Goal: Task Accomplishment & Management: Use online tool/utility

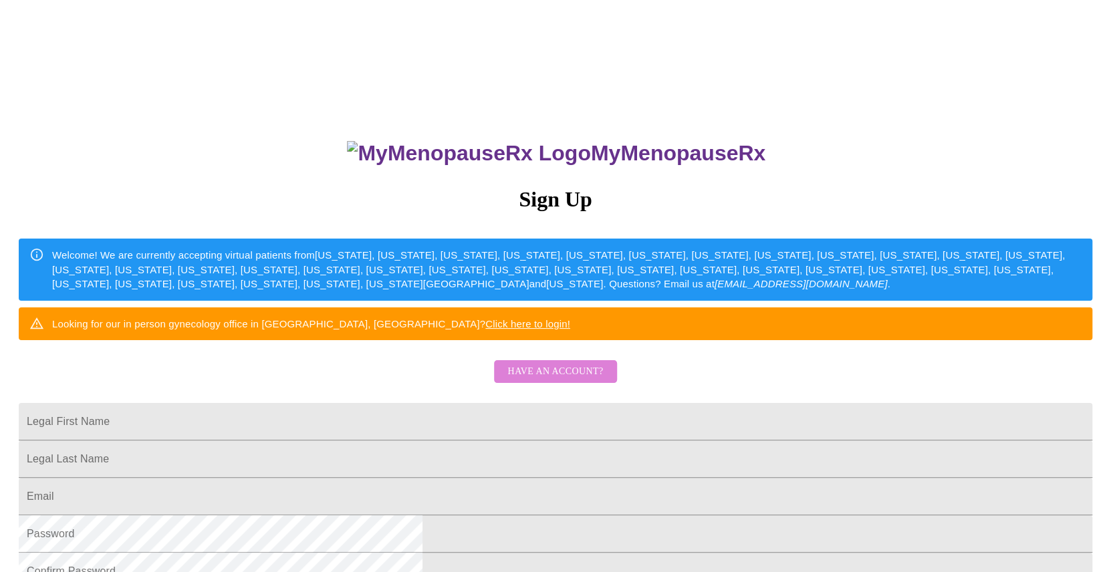
click at [574, 380] on span "Have an account?" at bounding box center [556, 372] width 96 height 17
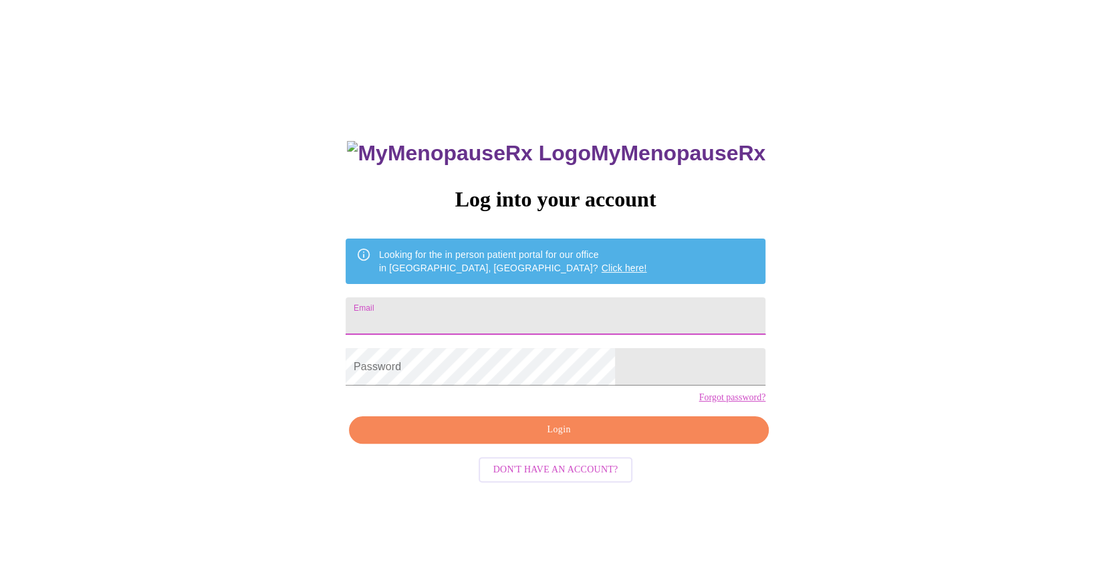
click at [591, 313] on input "Email" at bounding box center [556, 316] width 420 height 37
type input "[PERSON_NAME][EMAIL_ADDRESS][PERSON_NAME][DOMAIN_NAME]"
click at [559, 439] on span "Login" at bounding box center [558, 430] width 389 height 17
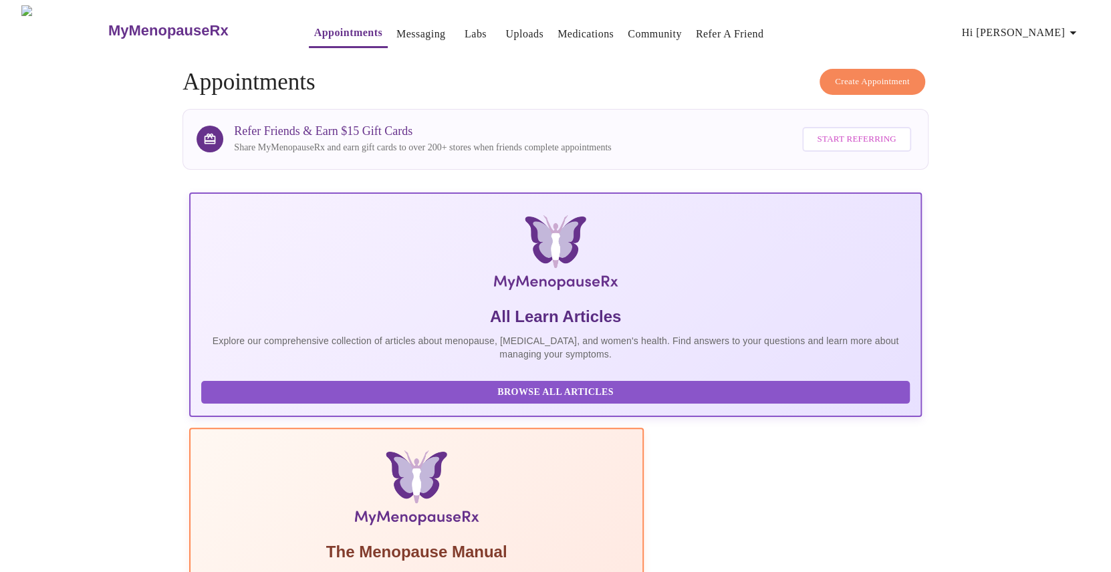
click at [465, 31] on link "Labs" at bounding box center [476, 34] width 22 height 19
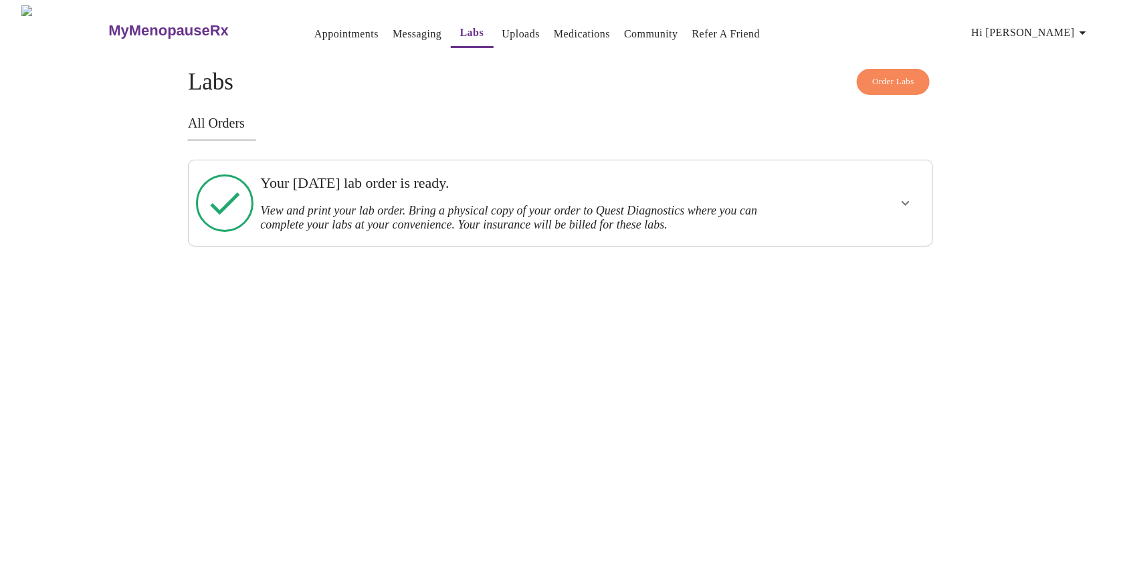
click at [502, 32] on link "Uploads" at bounding box center [521, 34] width 38 height 19
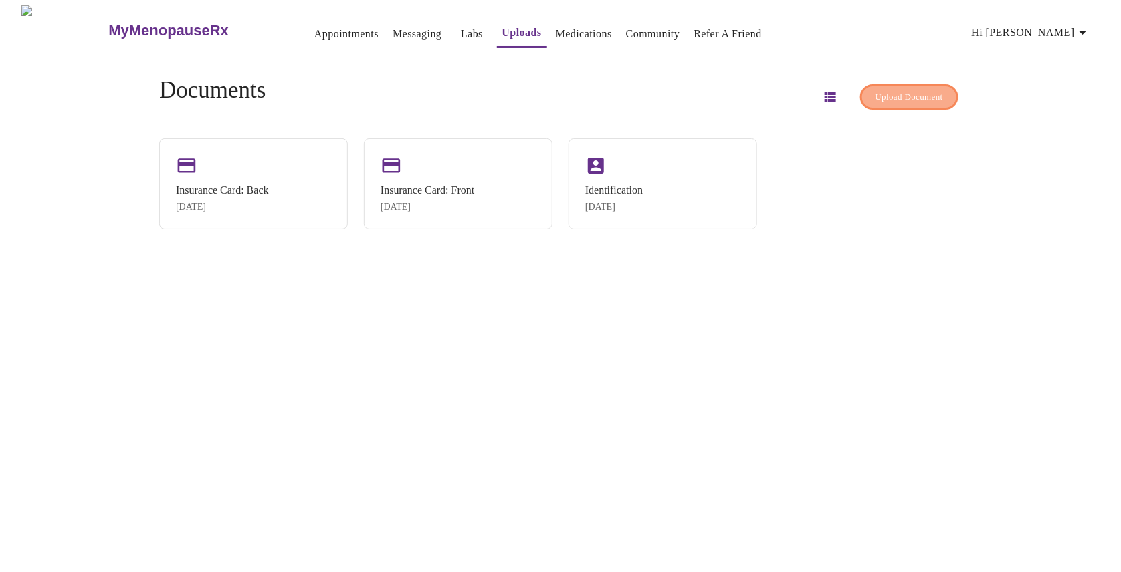
click at [907, 98] on span "Upload Document" at bounding box center [909, 97] width 68 height 15
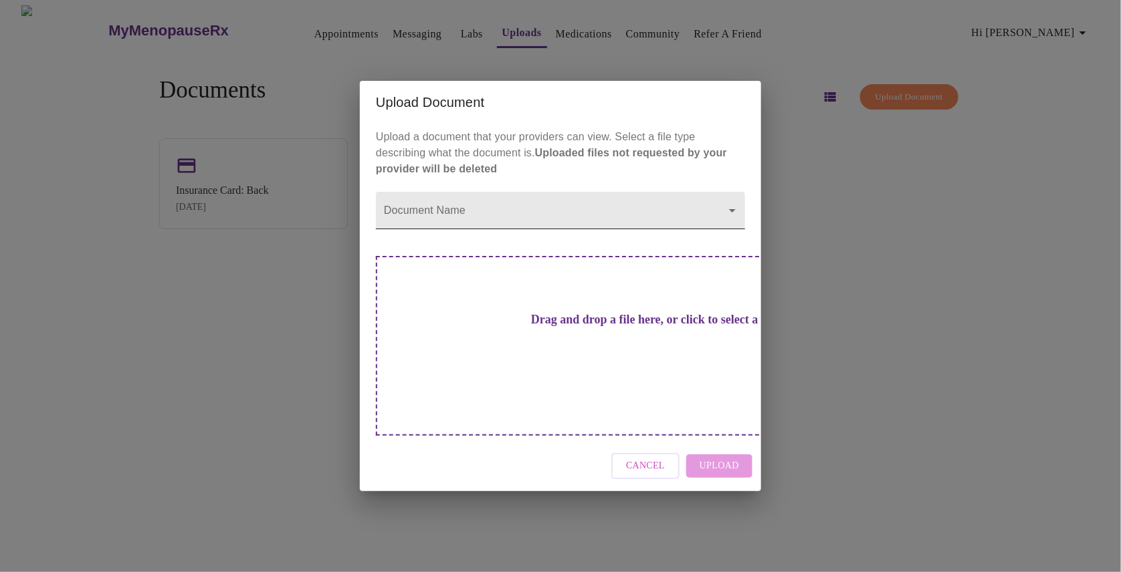
click at [688, 230] on body "MyMenopauseRx Appointments Messaging Labs Uploads Medications Community Refer a…" at bounding box center [560, 291] width 1110 height 572
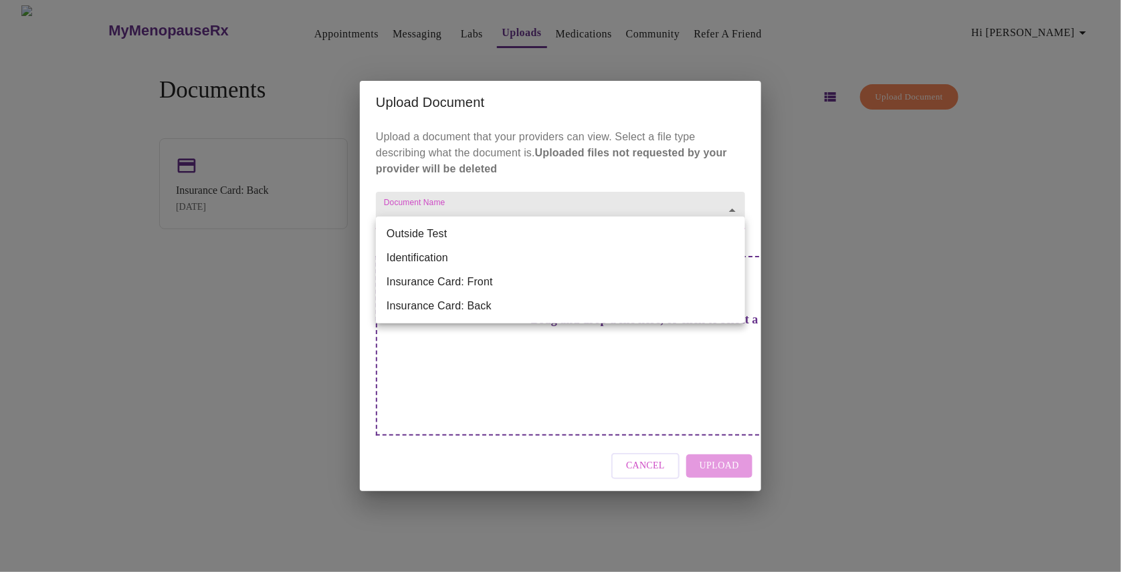
click at [687, 194] on div at bounding box center [560, 286] width 1121 height 572
click at [644, 236] on body "MyMenopauseRx Appointments Messaging Labs Uploads Medications Community Refer a…" at bounding box center [560, 291] width 1110 height 572
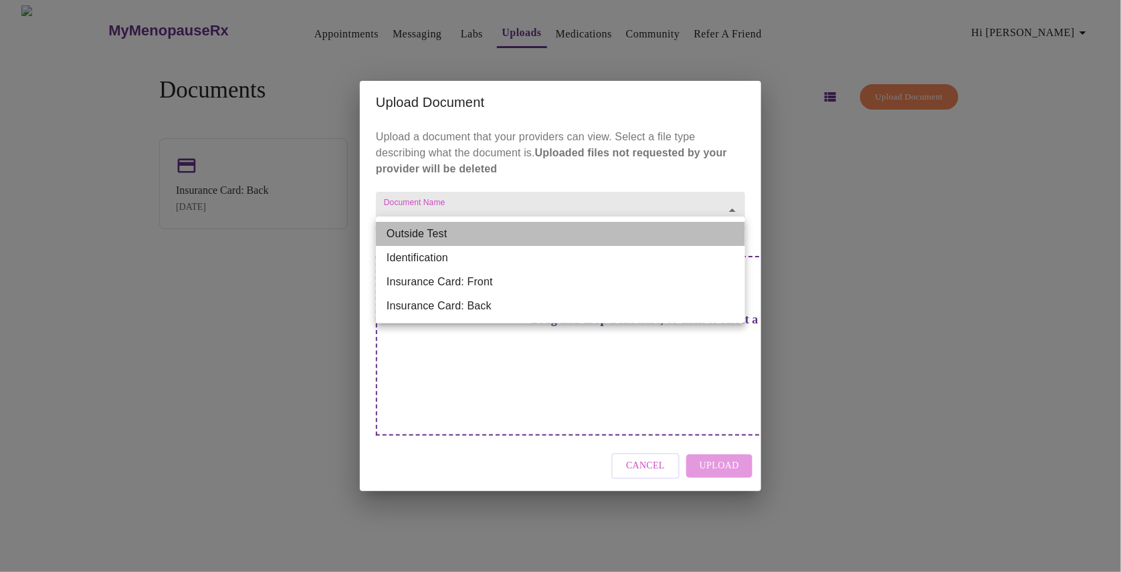
click at [618, 234] on li "Outside Test" at bounding box center [560, 234] width 369 height 24
type input "Outside Test"
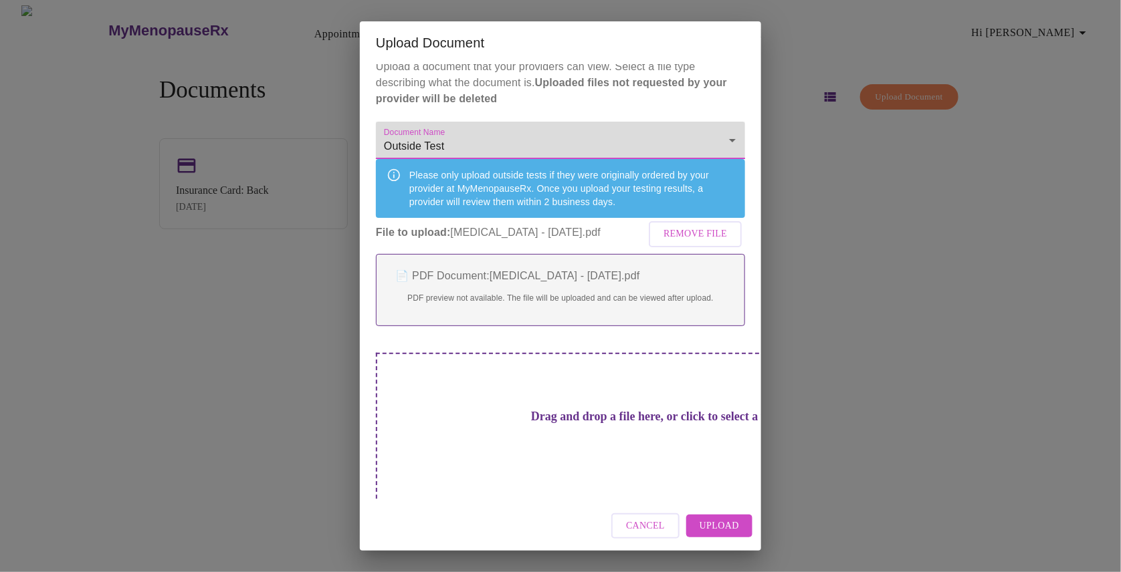
scroll to position [13, 0]
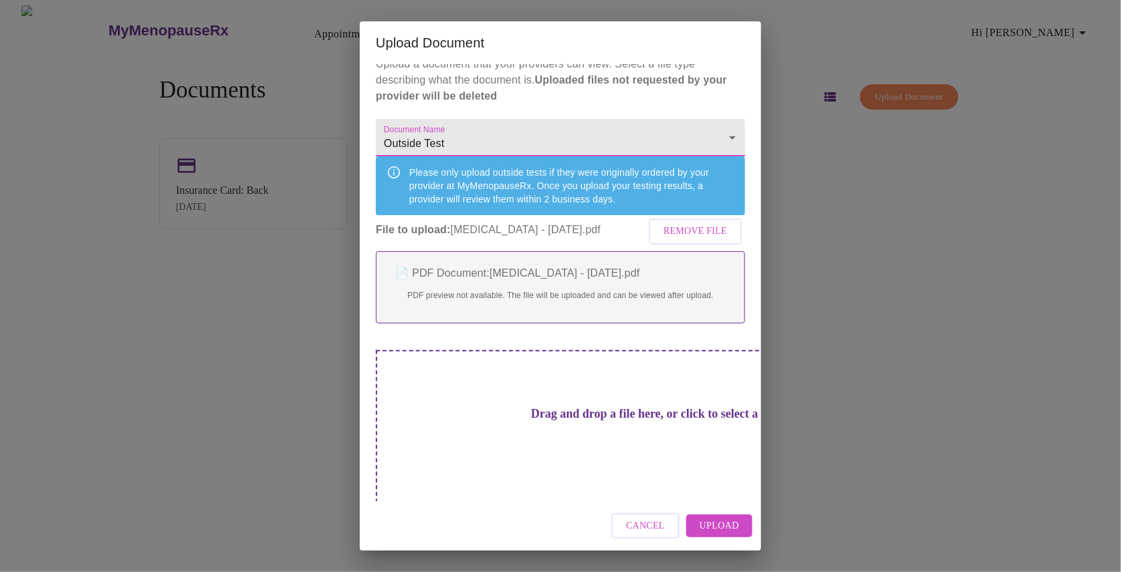
click at [724, 530] on span "Upload" at bounding box center [718, 526] width 39 height 17
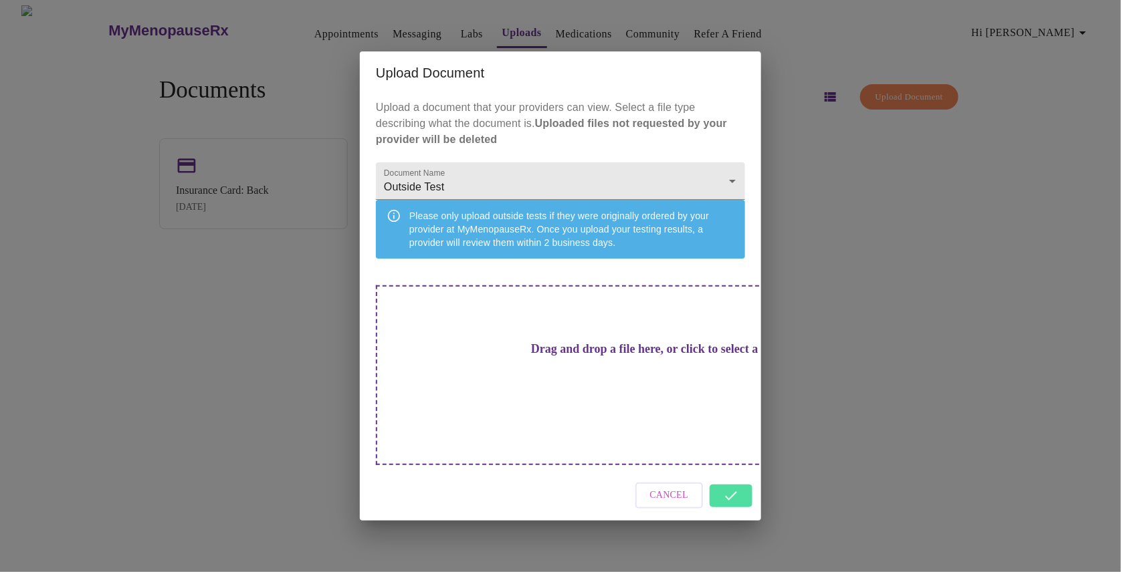
scroll to position [0, 0]
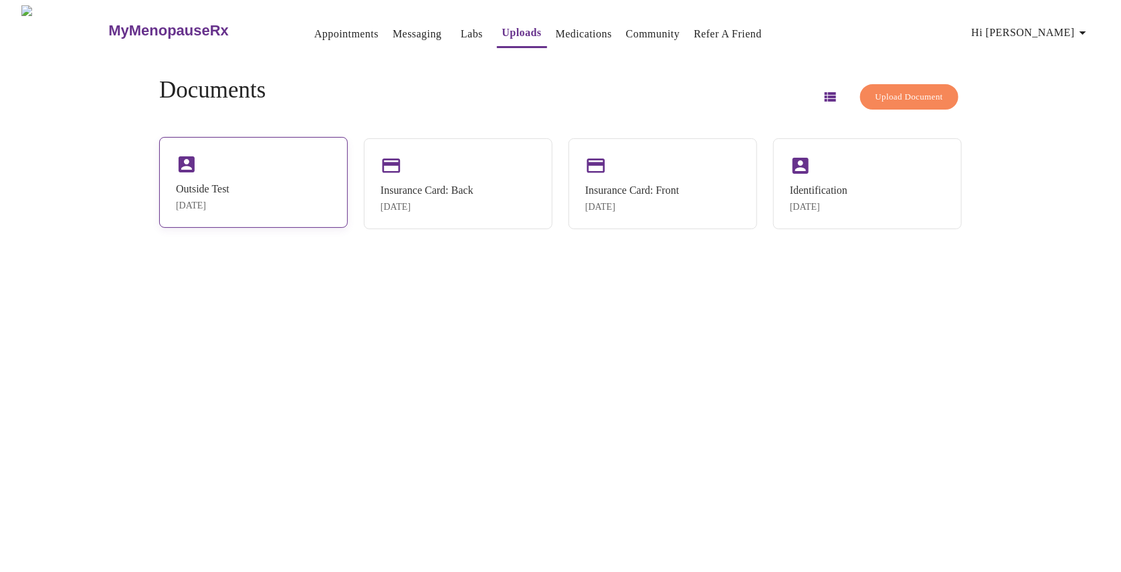
click at [214, 185] on div "Outside Test" at bounding box center [202, 189] width 53 height 12
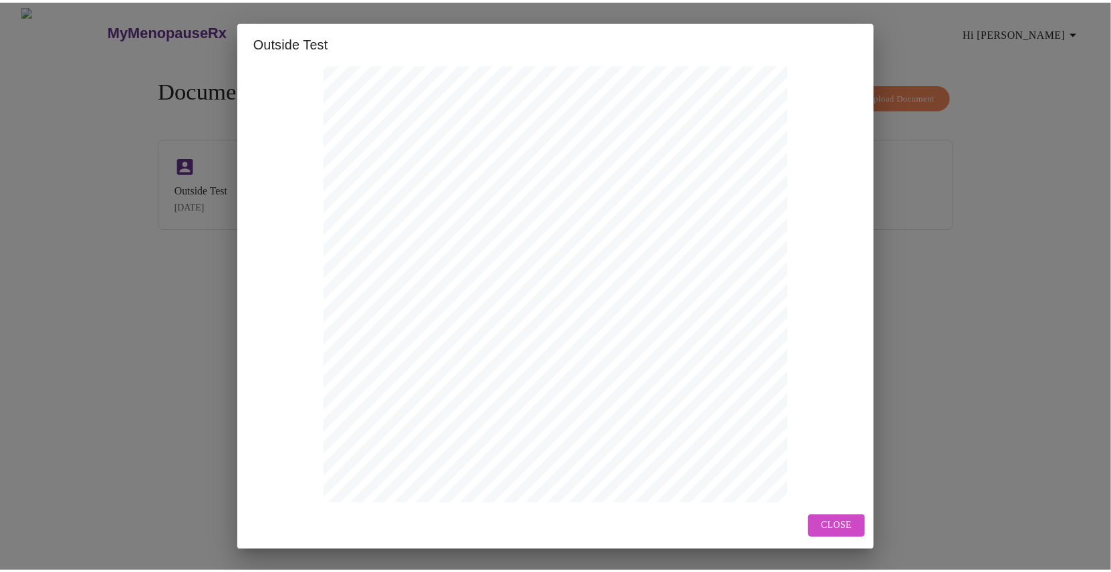
scroll to position [226, 0]
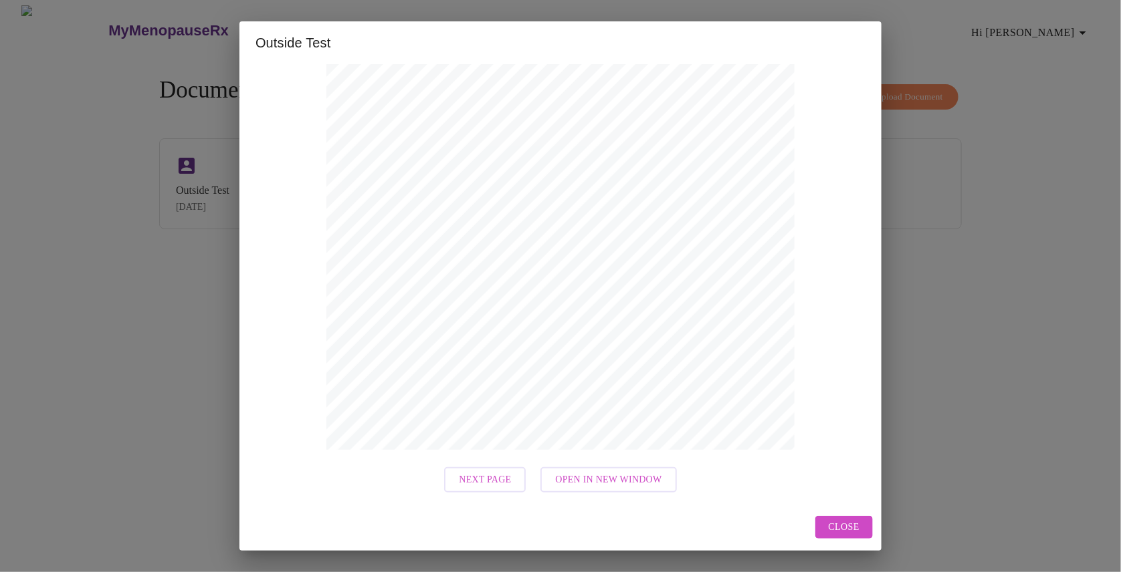
click at [839, 527] on span "Close" at bounding box center [843, 528] width 31 height 17
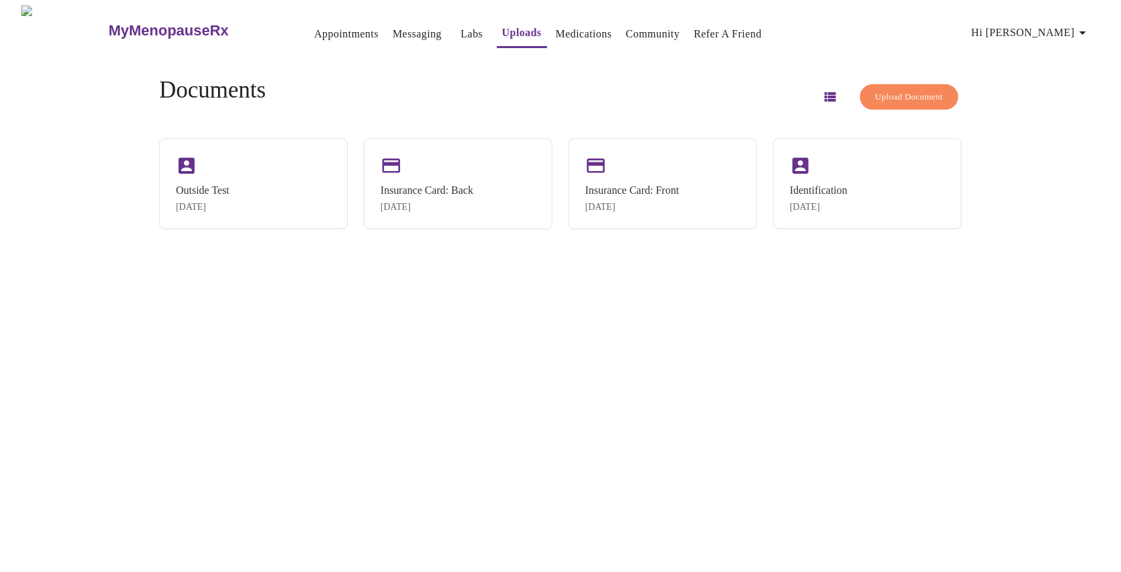
click at [902, 95] on span "Upload Document" at bounding box center [909, 97] width 68 height 15
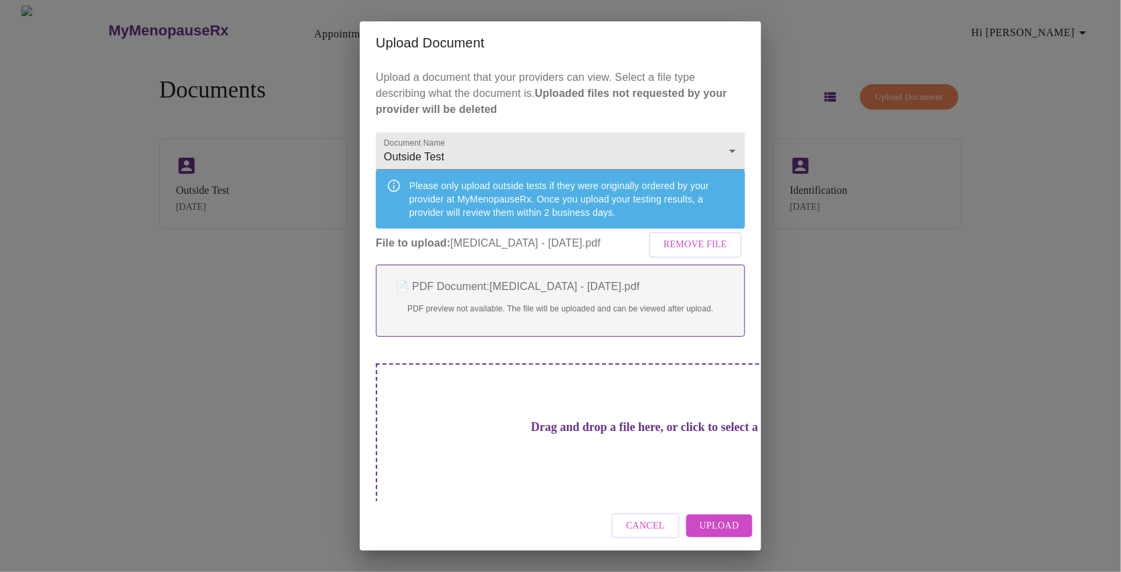
click at [727, 524] on span "Upload" at bounding box center [718, 526] width 39 height 17
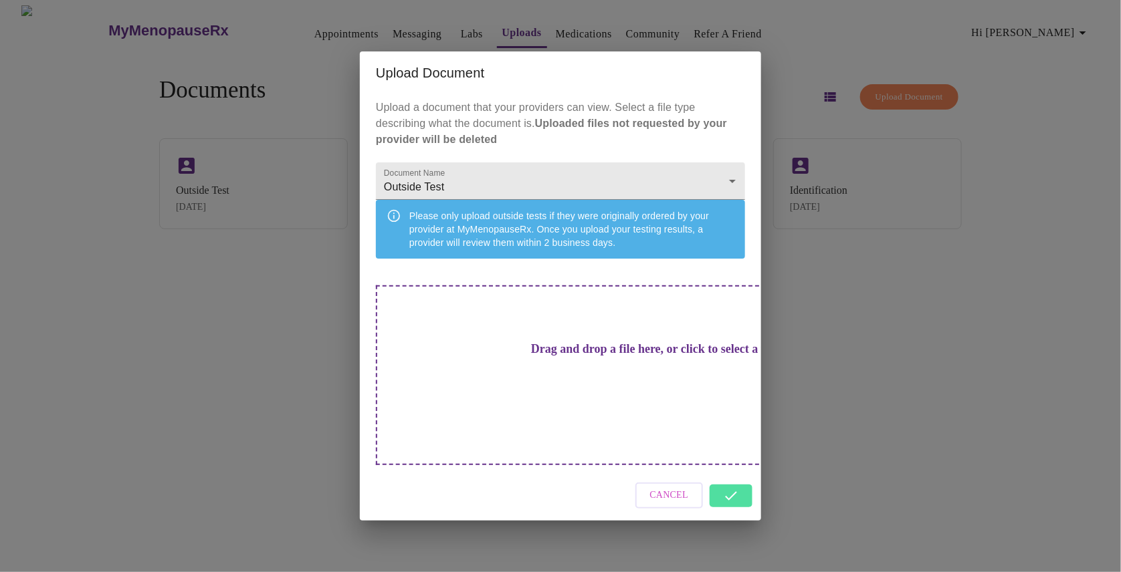
click at [729, 478] on div "Cancel" at bounding box center [560, 496] width 401 height 50
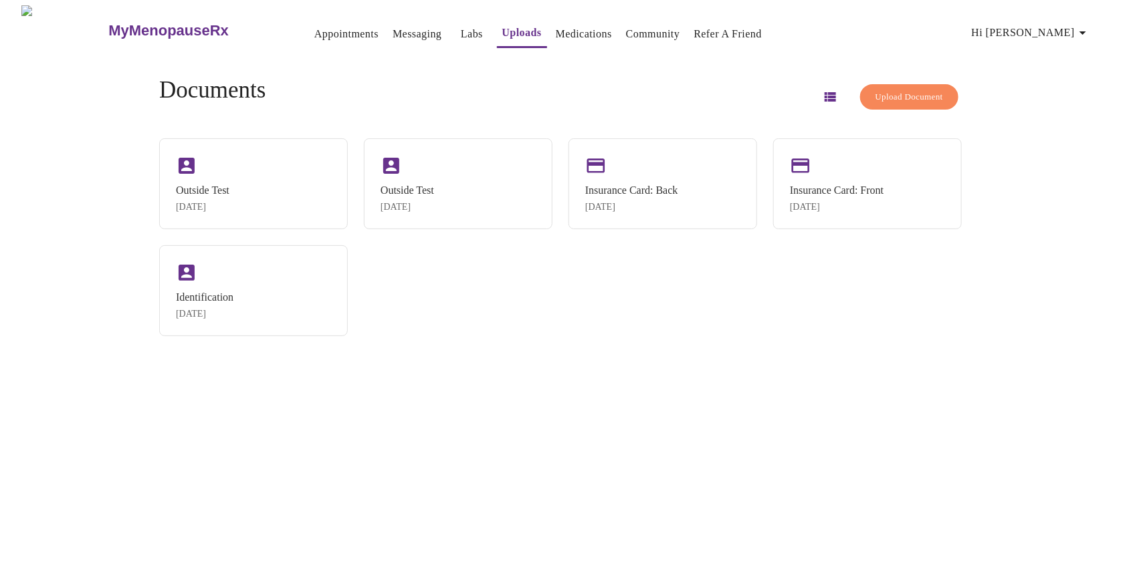
click at [793, 358] on div "Documents Upload Document Outside Test [DATE] Outside Test [DATE] Insurance Car…" at bounding box center [560, 206] width 834 height 302
click at [1083, 26] on icon "button" at bounding box center [1083, 33] width 16 height 16
click at [1054, 108] on li "Log out" at bounding box center [1061, 100] width 62 height 24
